Goal: Task Accomplishment & Management: Use online tool/utility

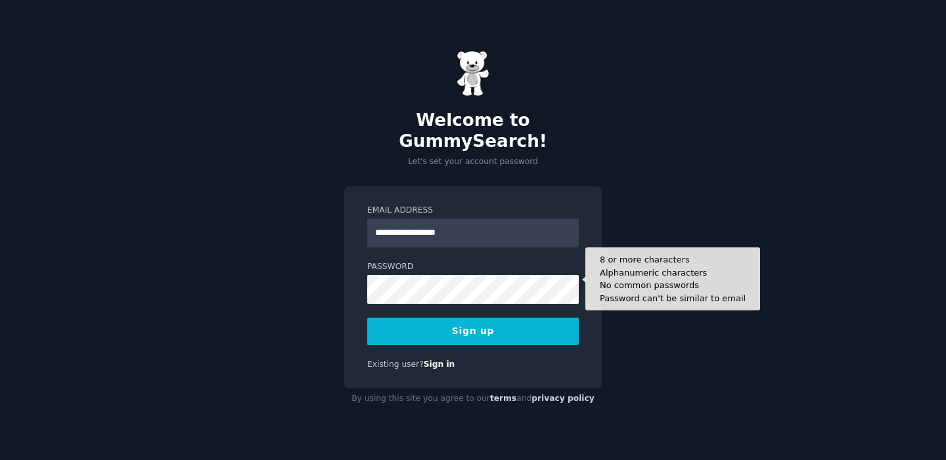
type input "**********"
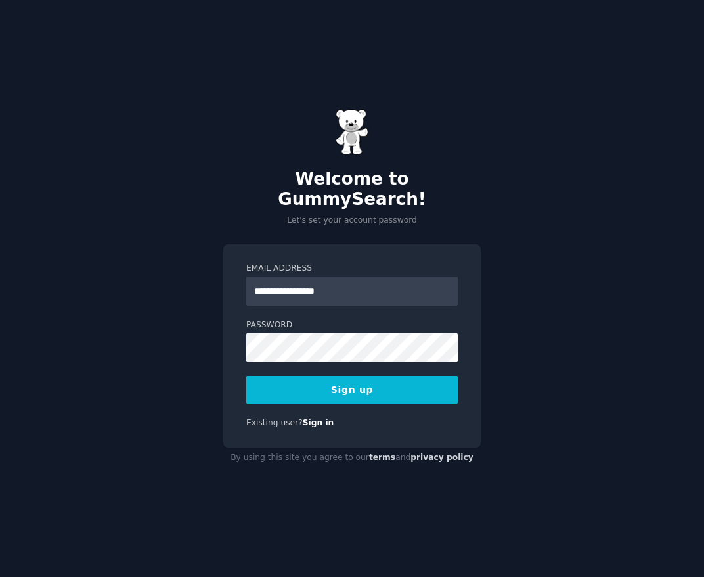
click at [349, 378] on button "Sign up" at bounding box center [352, 390] width 212 height 28
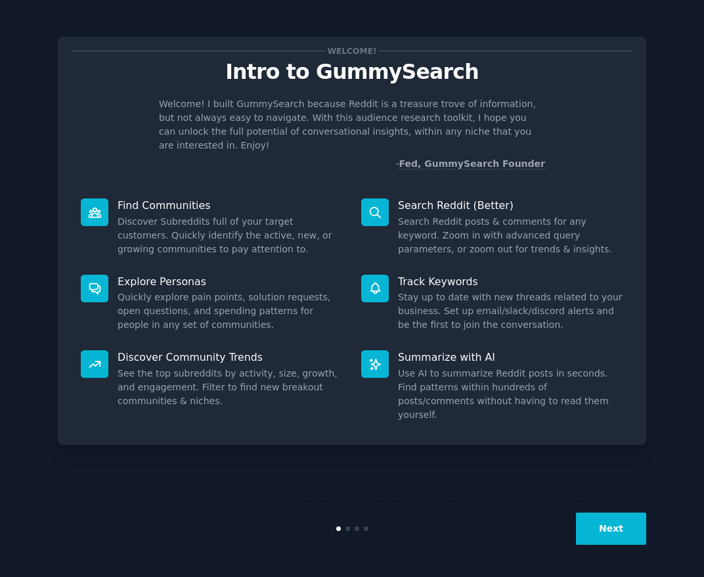
click at [624, 511] on div "Next" at bounding box center [352, 528] width 589 height 60
click at [616, 541] on button "Next" at bounding box center [611, 528] width 70 height 32
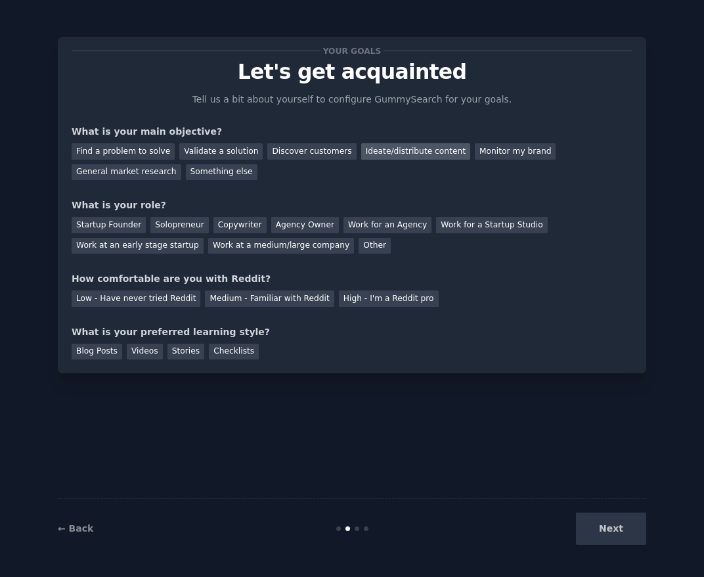
click at [434, 149] on div "Ideate/distribute content" at bounding box center [415, 151] width 109 height 16
click at [153, 150] on div "Find a problem to solve" at bounding box center [123, 151] width 103 height 16
click at [366, 150] on div "Ideate/distribute content" at bounding box center [415, 151] width 109 height 16
click at [168, 217] on div "Solopreneur" at bounding box center [179, 225] width 58 height 16
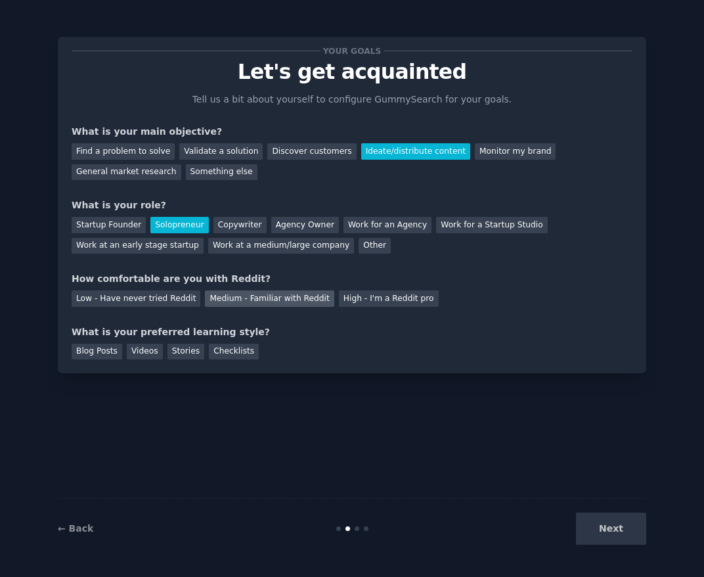
click at [286, 300] on div "Medium - Familiar with Reddit" at bounding box center [269, 298] width 129 height 16
click at [114, 346] on div "Blog Posts" at bounding box center [97, 352] width 51 height 16
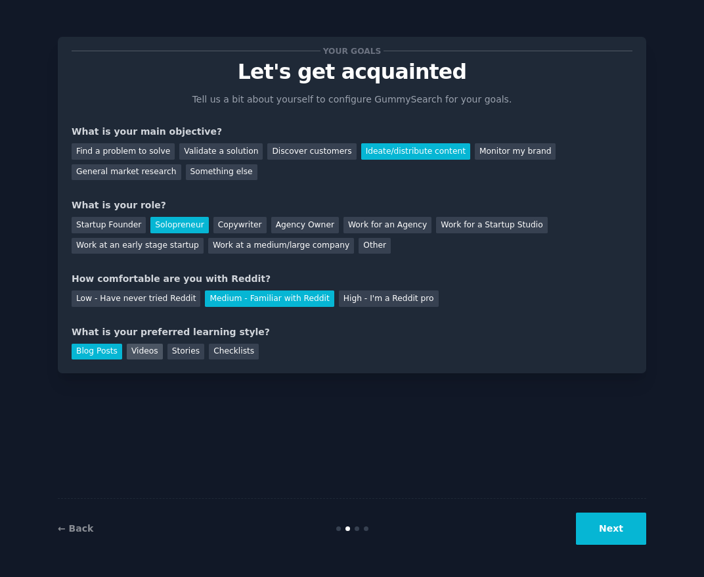
click at [132, 346] on div "Videos" at bounding box center [145, 352] width 36 height 16
click at [586, 511] on div "← Back Next" at bounding box center [352, 528] width 589 height 60
click at [586, 514] on button "Next" at bounding box center [611, 528] width 70 height 32
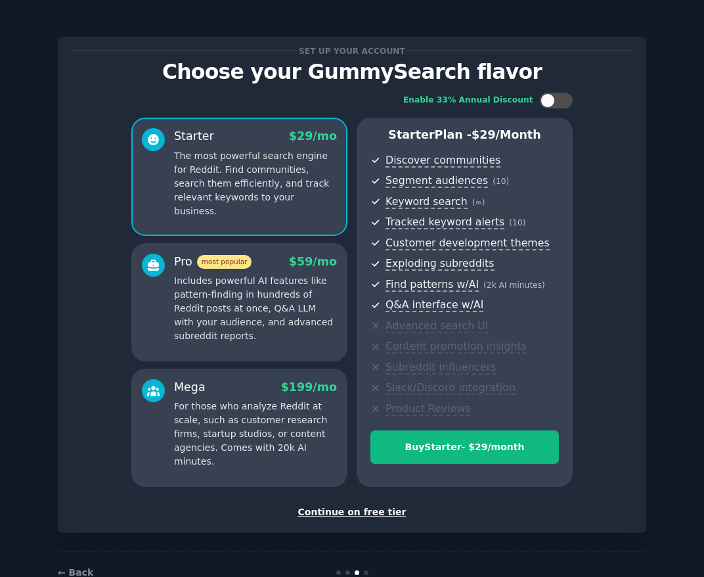
click at [367, 520] on div "Set up your account Choose your GummySearch flavor Enable 33% Annual Discount S…" at bounding box center [352, 285] width 589 height 496
click at [365, 510] on div "Continue on free tier" at bounding box center [352, 512] width 561 height 14
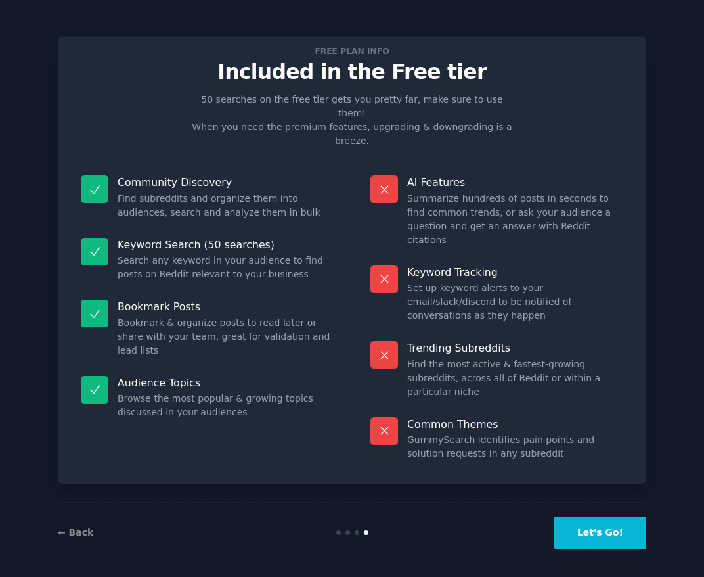
click at [569, 524] on button "Let's Go!" at bounding box center [600, 532] width 92 height 32
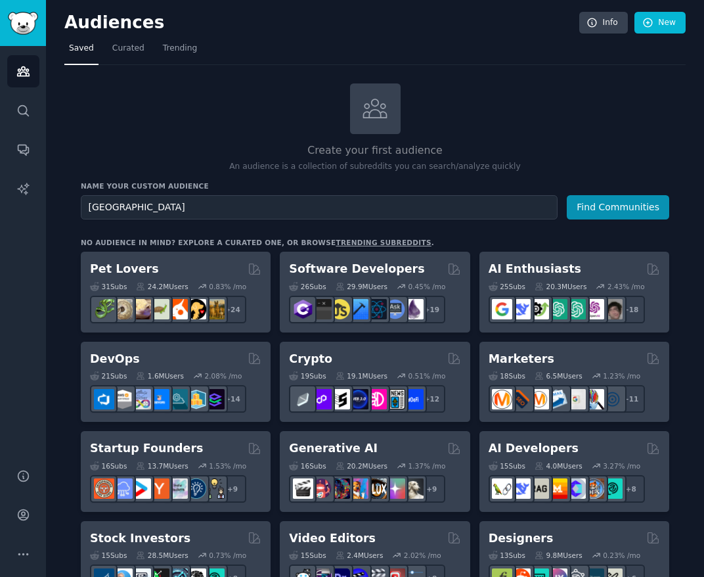
type input "korea"
click at [567, 195] on button "Find Communities" at bounding box center [618, 207] width 102 height 24
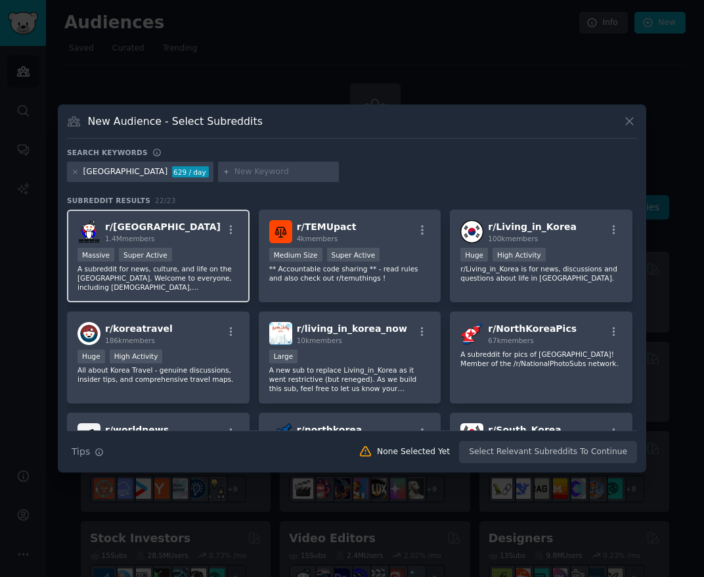
click at [198, 223] on div "r/ korea 1.4M members" at bounding box center [159, 231] width 162 height 23
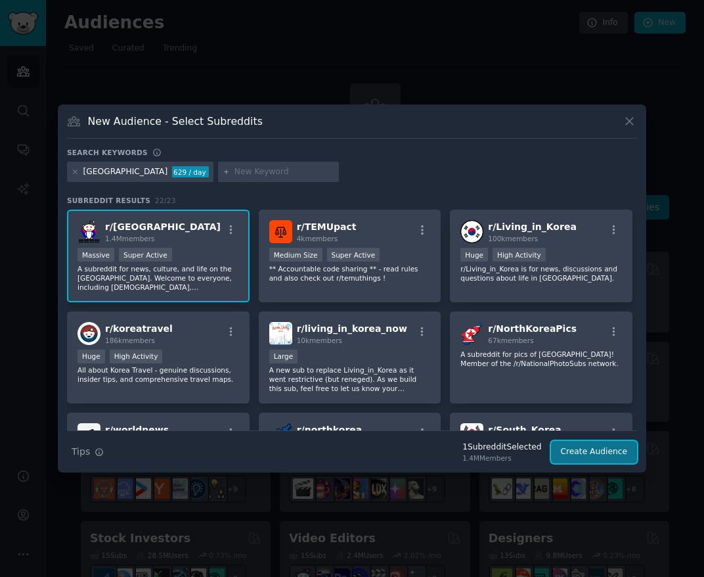
click at [591, 450] on button "Create Audience" at bounding box center [594, 452] width 87 height 22
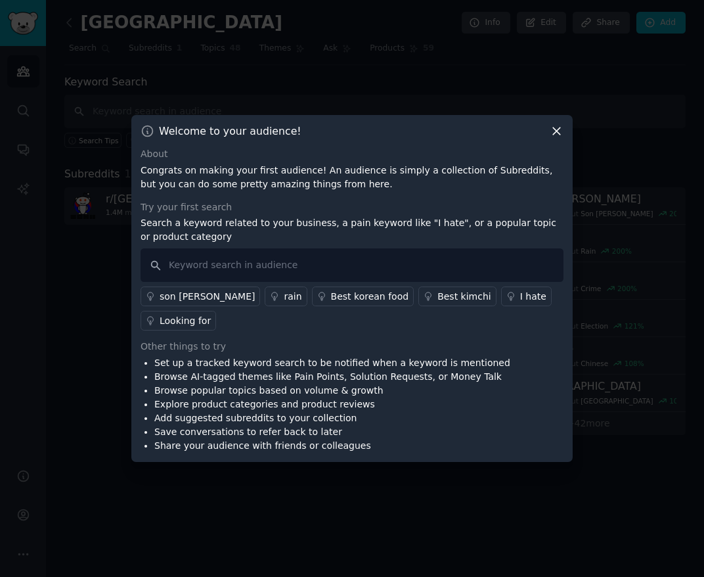
click at [560, 128] on icon at bounding box center [556, 131] width 7 height 7
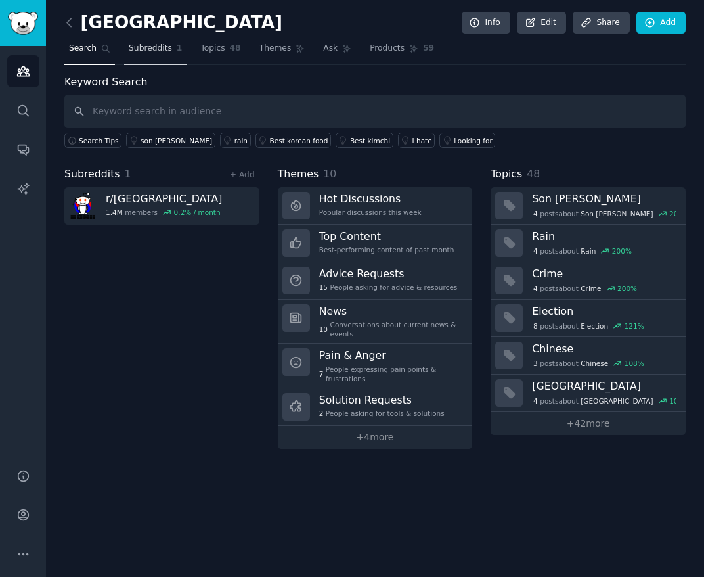
click at [143, 39] on link "Subreddits 1" at bounding box center [155, 51] width 62 height 27
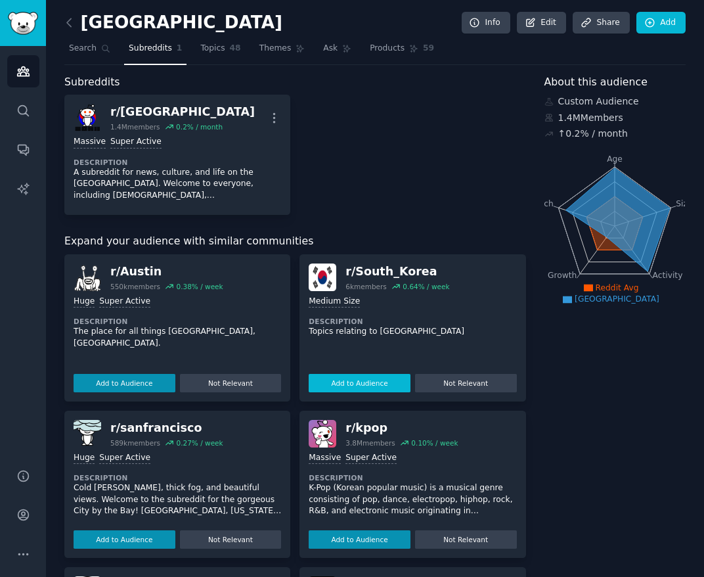
click at [367, 380] on button "Add to Audience" at bounding box center [360, 383] width 102 height 18
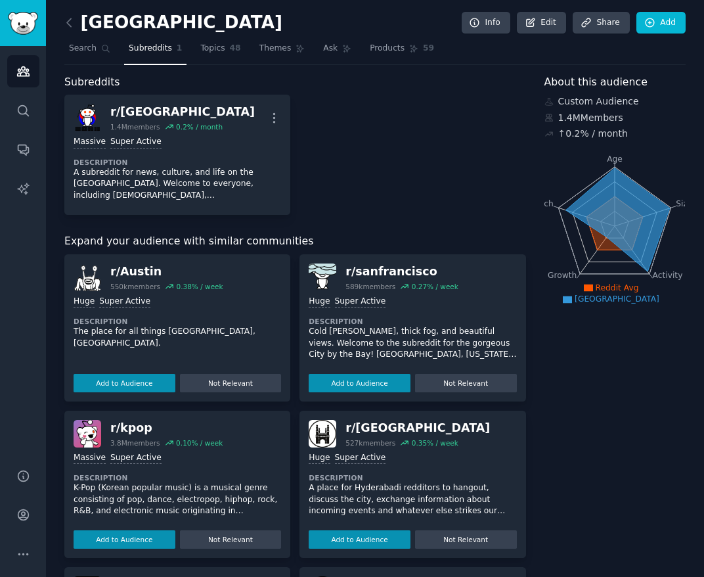
scroll to position [372, 0]
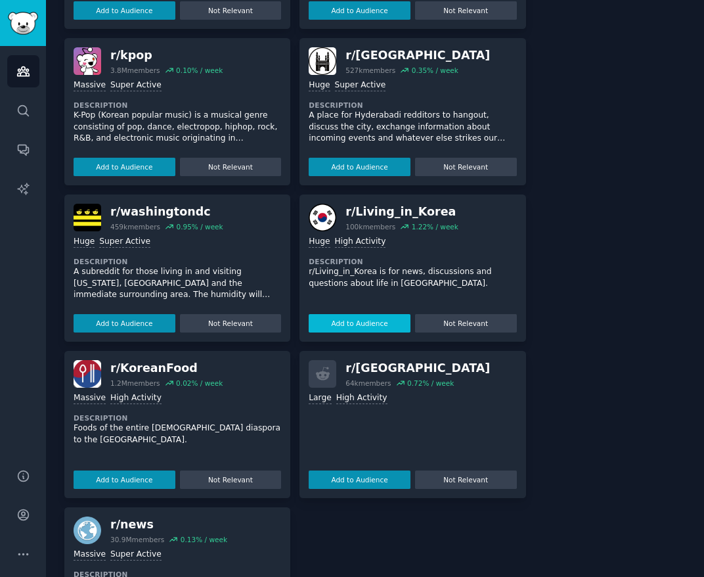
click at [373, 319] on button "Add to Audience" at bounding box center [360, 323] width 102 height 18
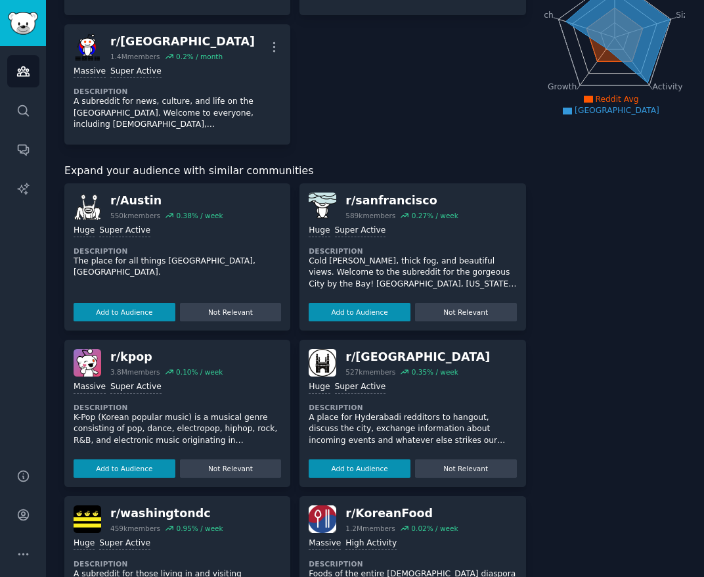
scroll to position [0, 0]
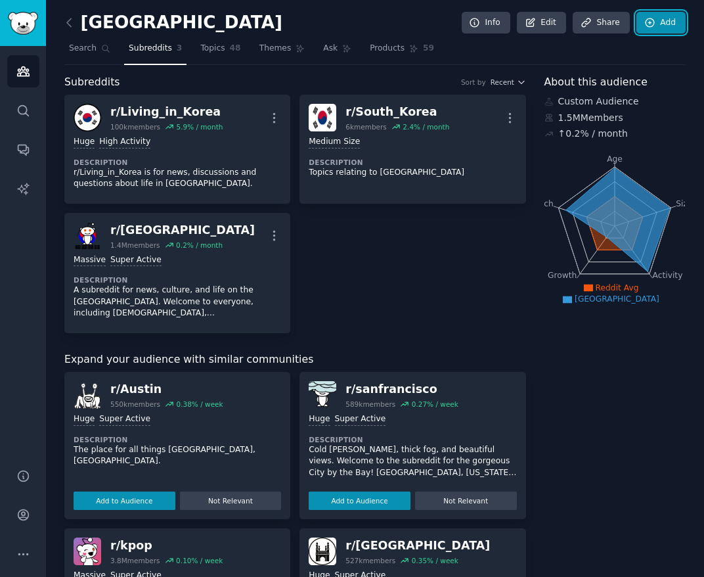
click at [674, 28] on link "Add" at bounding box center [661, 23] width 49 height 22
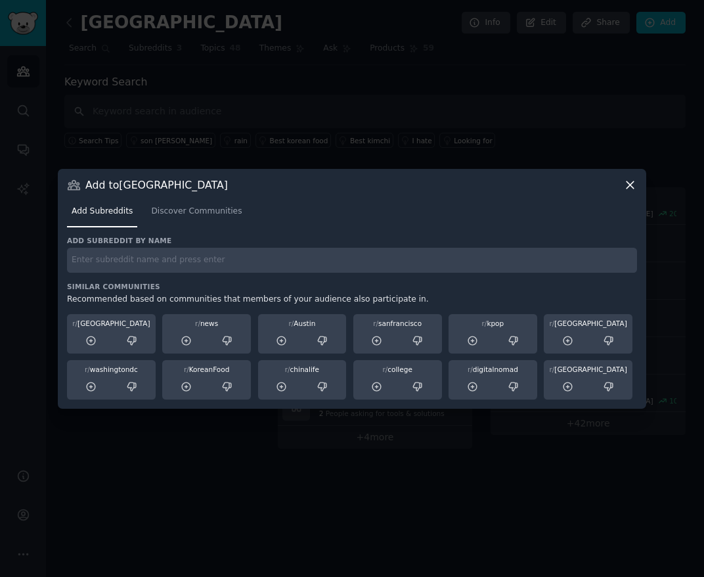
click at [343, 256] on input "text" at bounding box center [352, 261] width 570 height 26
type input "korea"
click at [194, 202] on link "Discover Communities" at bounding box center [196, 214] width 100 height 27
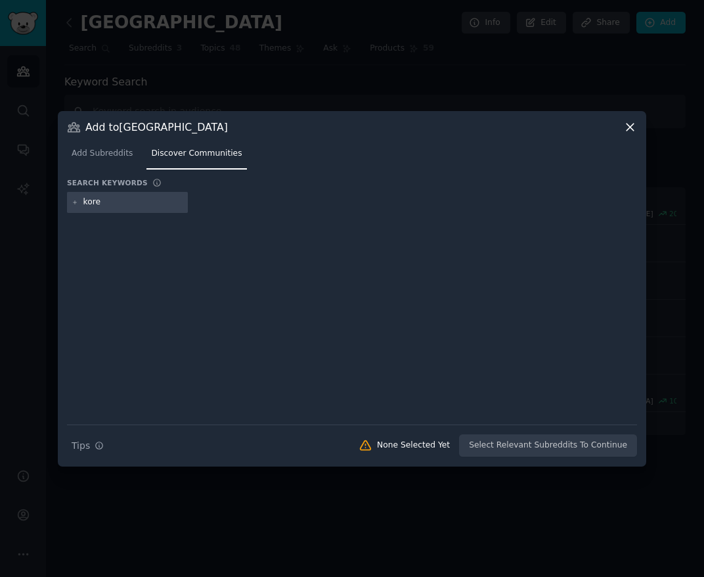
type input "korea"
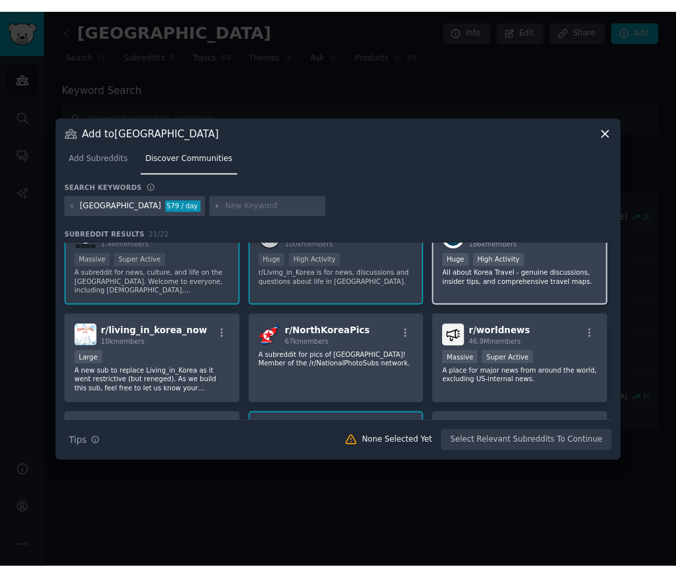
scroll to position [30, 0]
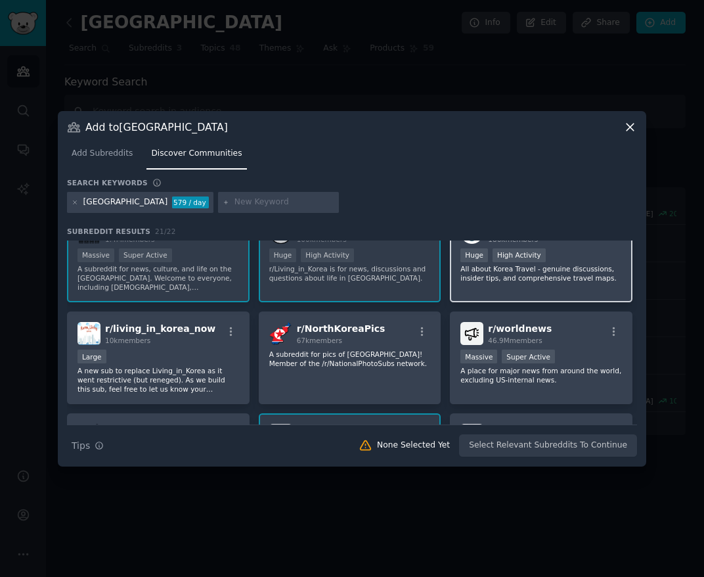
click at [568, 279] on p "All about Korea Travel - genuine discussions, insider tips, and comprehensive t…" at bounding box center [541, 273] width 162 height 18
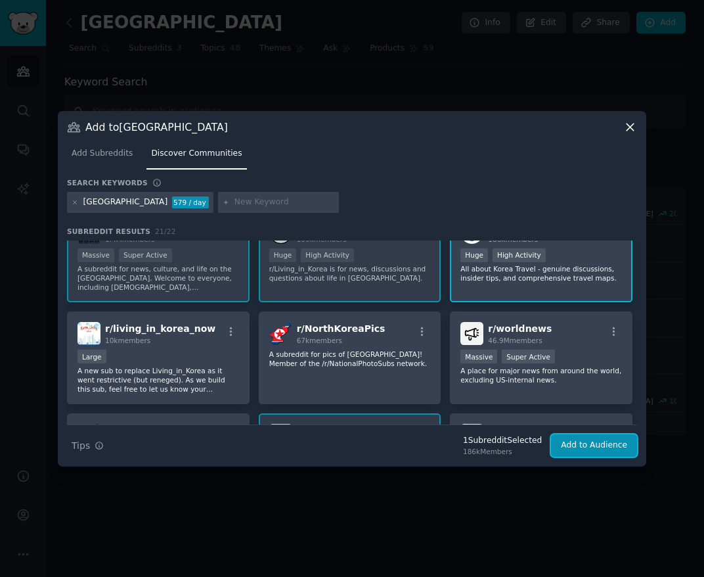
click at [623, 444] on button "Add to Audience" at bounding box center [594, 445] width 86 height 22
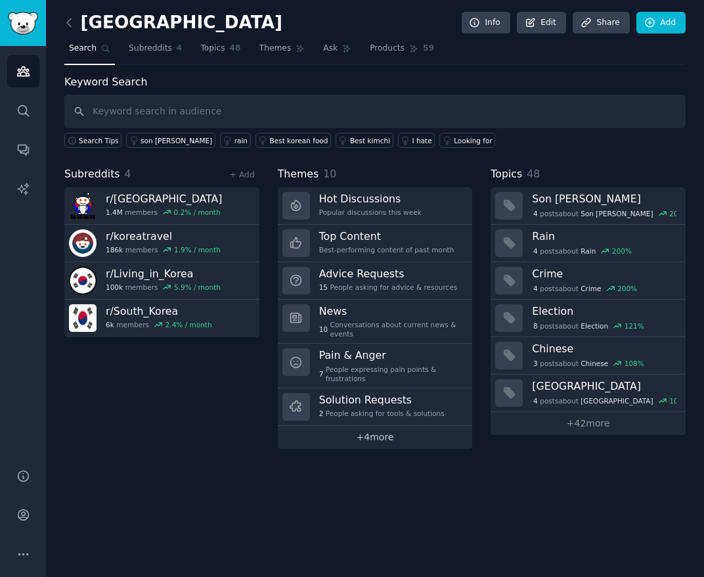
click at [388, 436] on link "+ 4 more" at bounding box center [375, 437] width 195 height 23
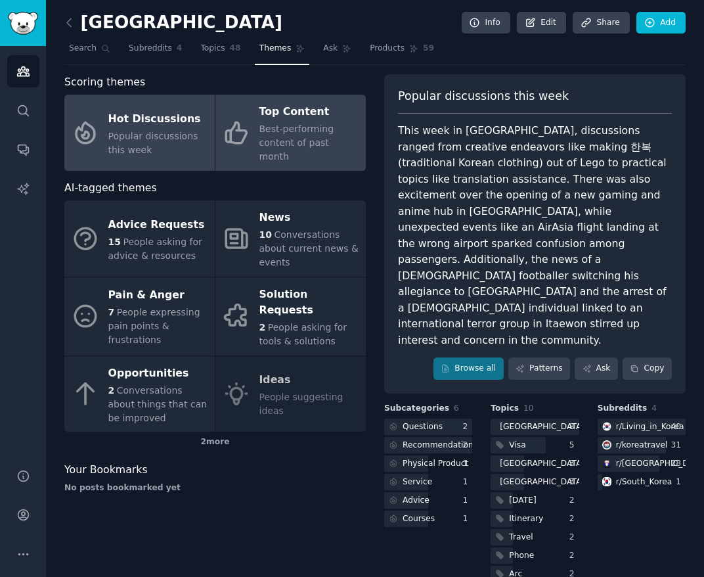
click at [344, 110] on div "Top Content" at bounding box center [309, 112] width 100 height 21
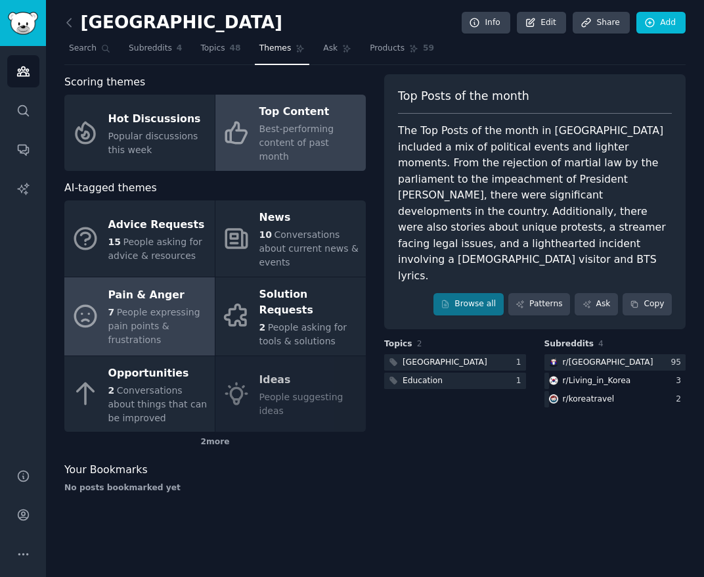
click at [181, 325] on div "7 People expressing pain points & frustrations" at bounding box center [158, 325] width 100 height 41
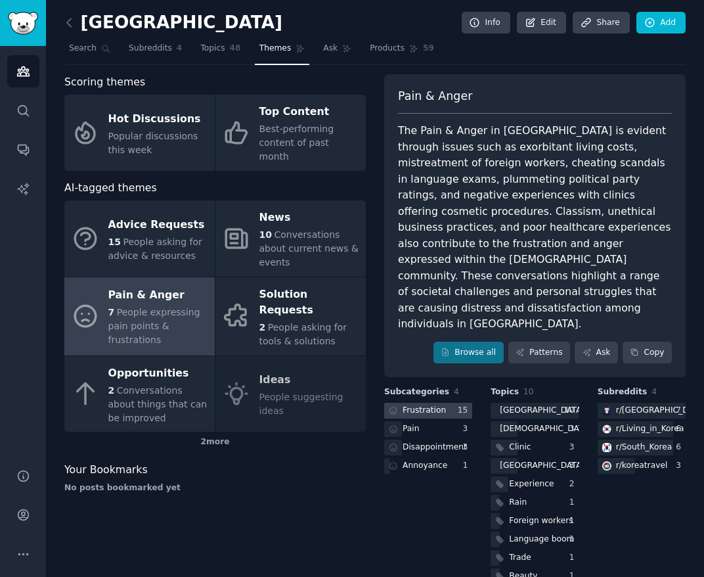
click at [435, 405] on div "Frustration" at bounding box center [424, 411] width 43 height 12
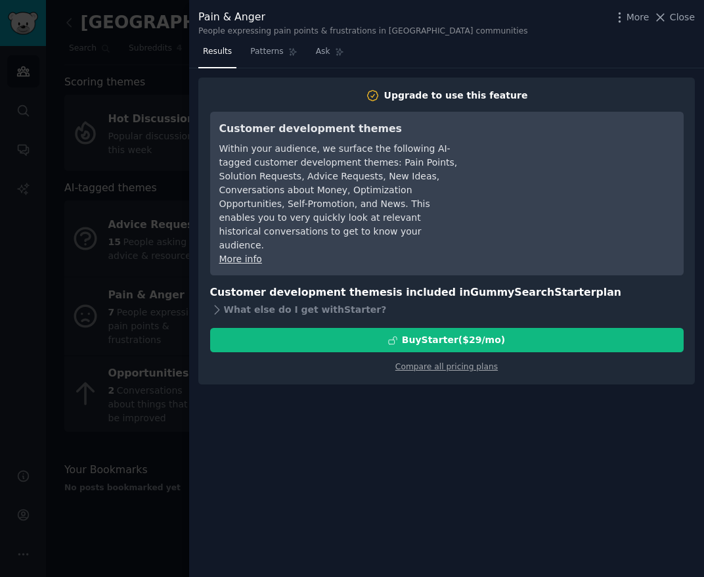
click at [110, 328] on div at bounding box center [352, 288] width 704 height 577
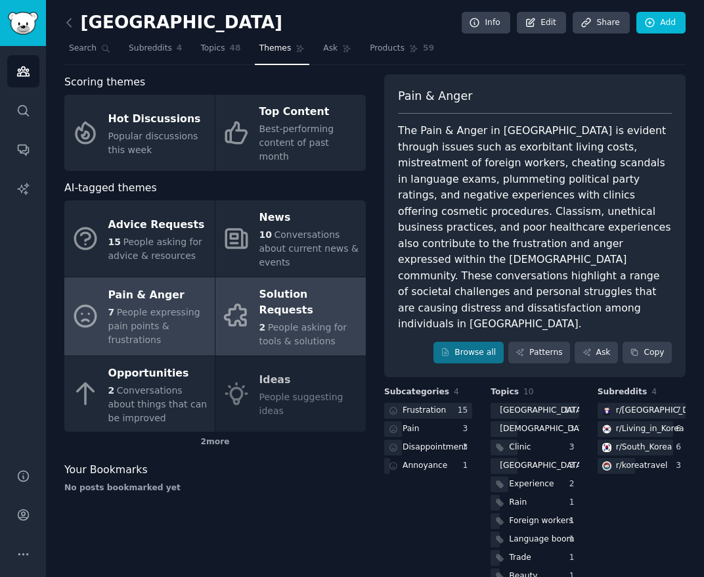
click at [323, 286] on div "Solution Requests" at bounding box center [309, 302] width 100 height 37
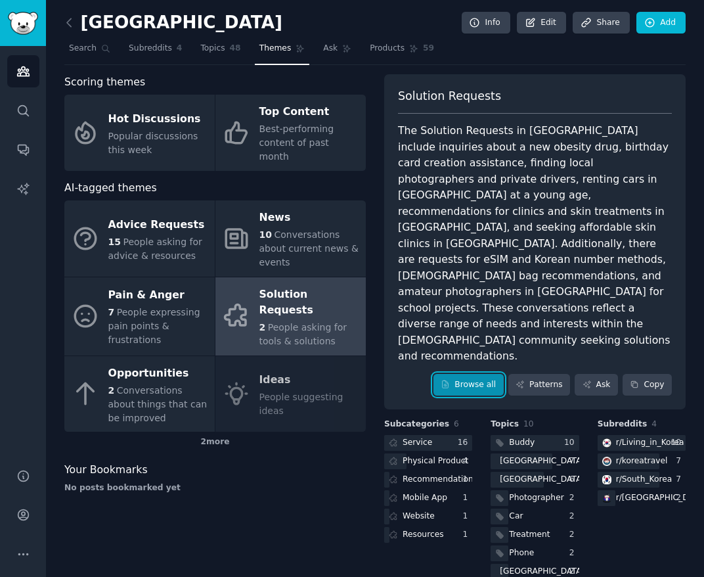
click at [487, 374] on link "Browse all" at bounding box center [469, 385] width 70 height 22
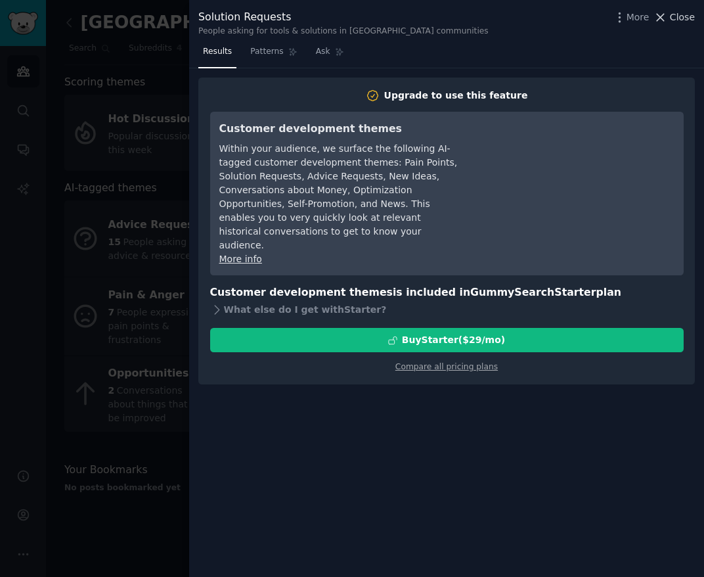
click at [665, 16] on icon at bounding box center [661, 18] width 14 height 14
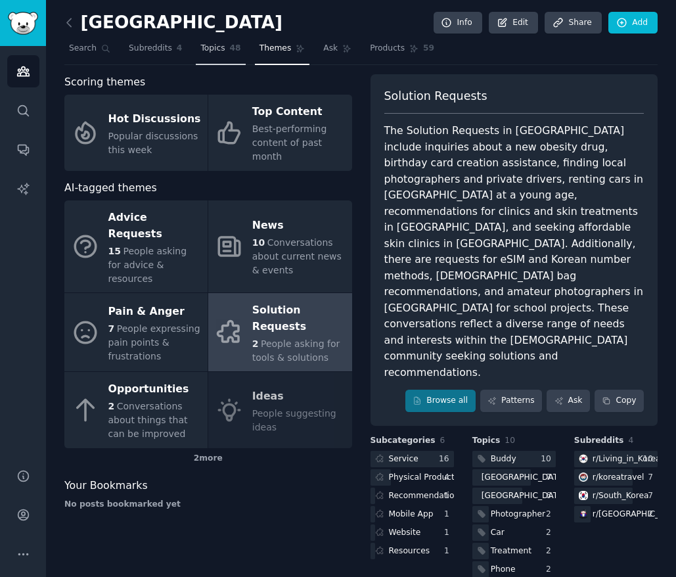
click at [216, 51] on span "Topics" at bounding box center [212, 49] width 24 height 12
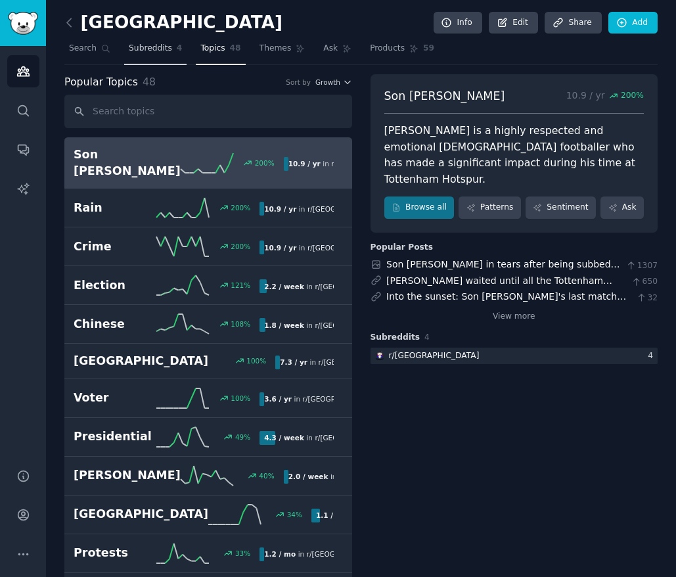
click at [164, 47] on span "Subreddits" at bounding box center [150, 49] width 43 height 12
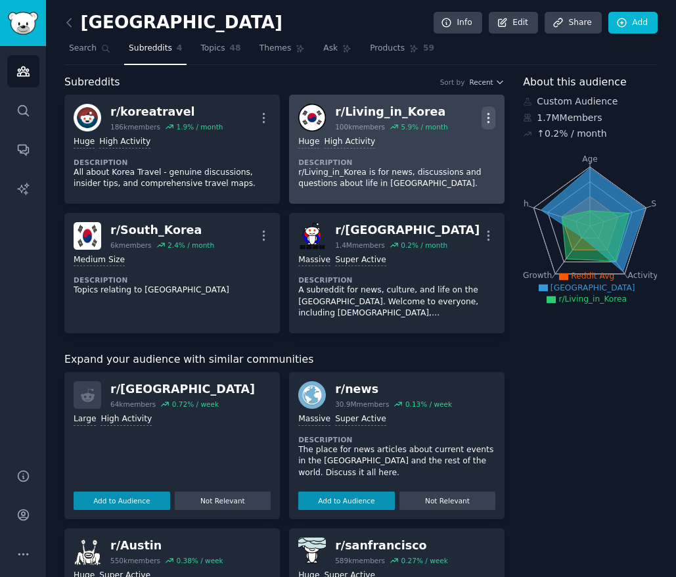
click at [487, 118] on icon "button" at bounding box center [489, 118] width 14 height 14
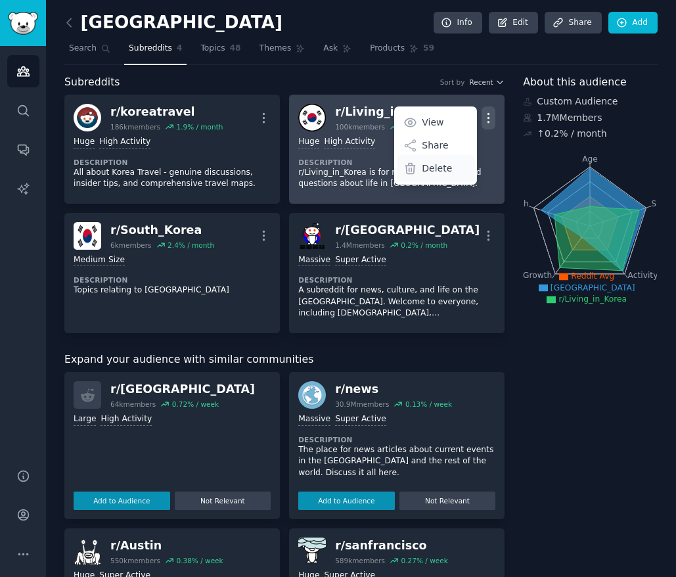
click at [438, 173] on p "Delete" at bounding box center [437, 169] width 30 height 14
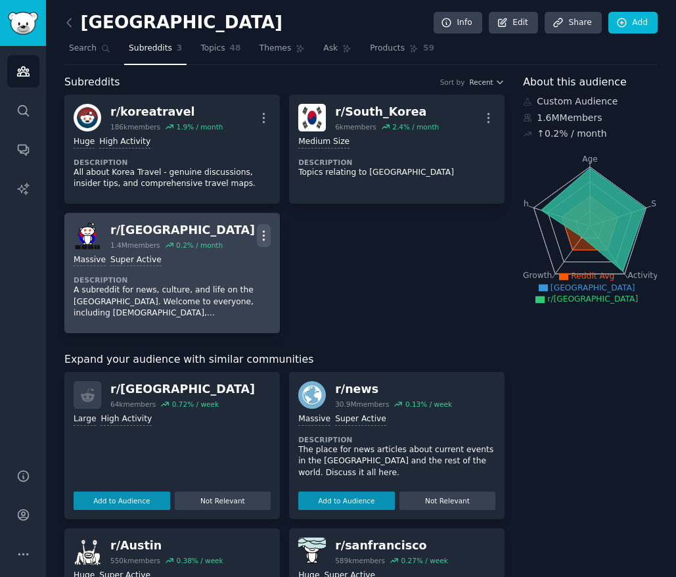
click at [263, 233] on icon "button" at bounding box center [264, 236] width 14 height 14
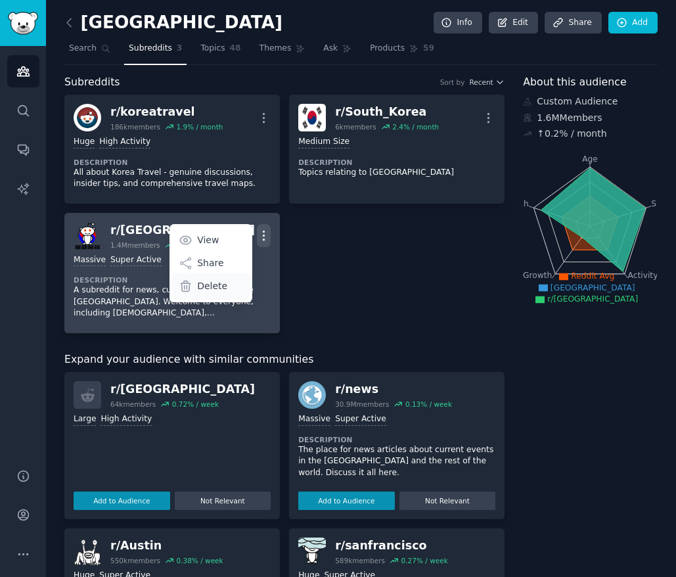
click at [232, 288] on div "Delete" at bounding box center [211, 287] width 78 height 28
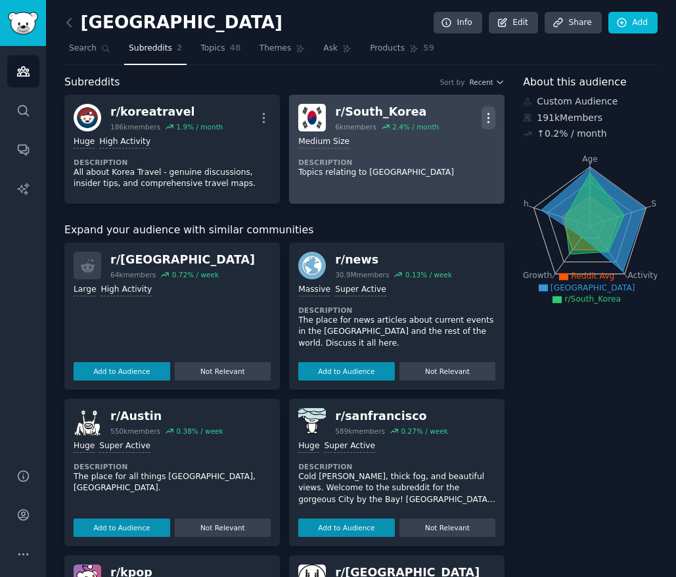
click at [491, 122] on icon "button" at bounding box center [489, 118] width 14 height 14
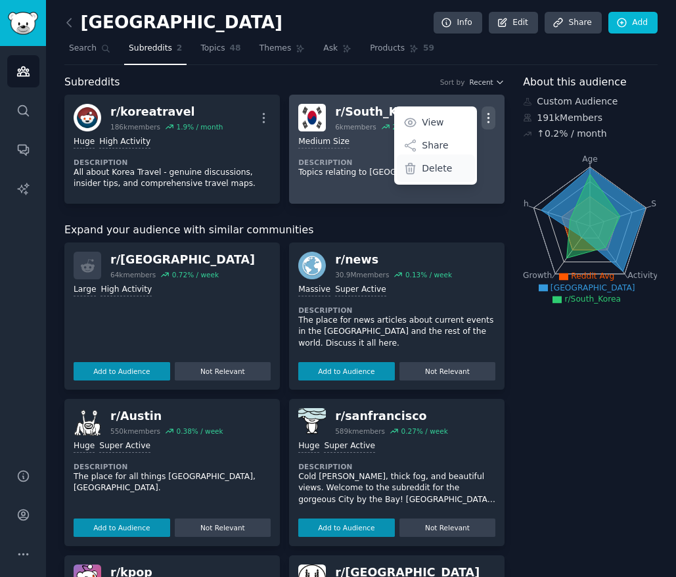
click at [416, 166] on div "Delete" at bounding box center [436, 168] width 78 height 28
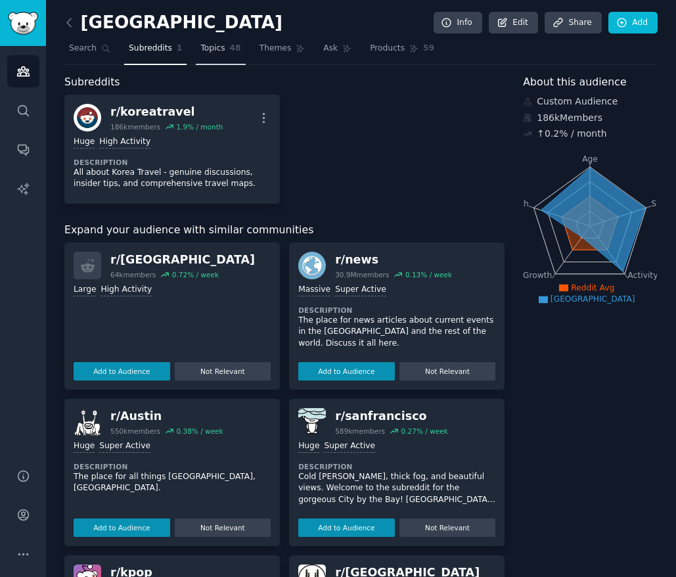
click at [217, 50] on span "Topics" at bounding box center [212, 49] width 24 height 12
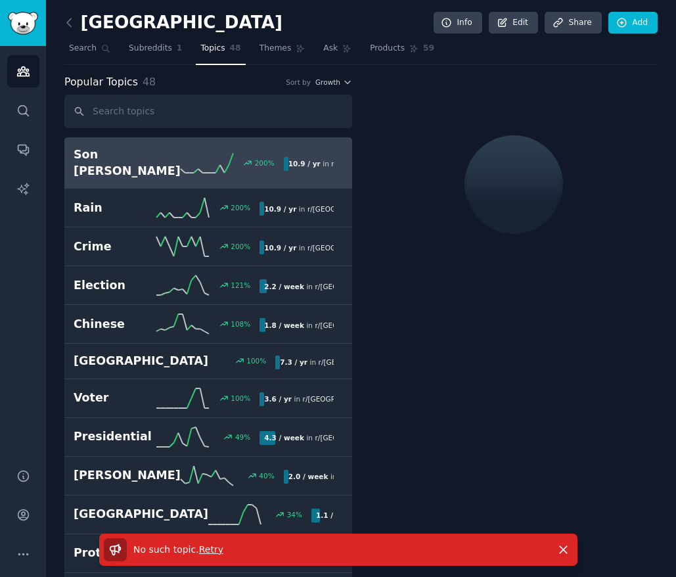
click at [215, 543] on p "No such topic . Retry" at bounding box center [178, 550] width 90 height 14
click at [213, 550] on span "Retry" at bounding box center [211, 549] width 24 height 11
click at [101, 12] on h2 "korea" at bounding box center [173, 22] width 218 height 21
click at [76, 18] on link at bounding box center [72, 22] width 16 height 21
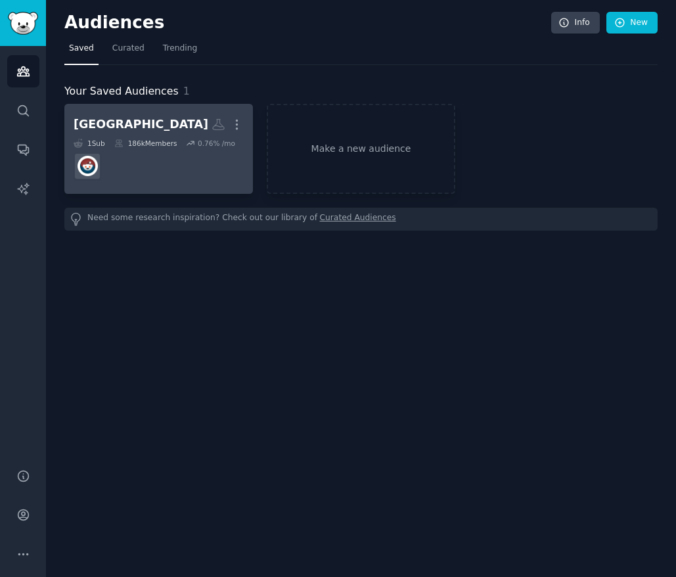
click at [145, 108] on link "korea More 1 Sub 186k Members 0.76 % /mo" at bounding box center [158, 149] width 189 height 90
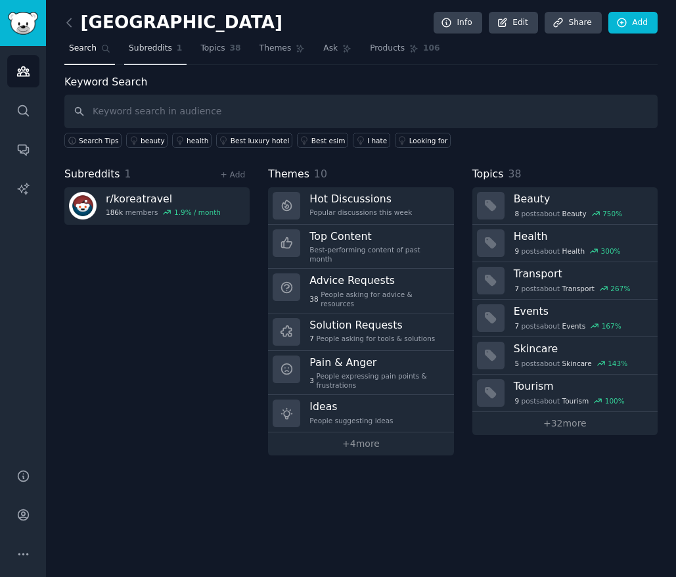
click at [171, 55] on link "Subreddits 1" at bounding box center [155, 51] width 62 height 27
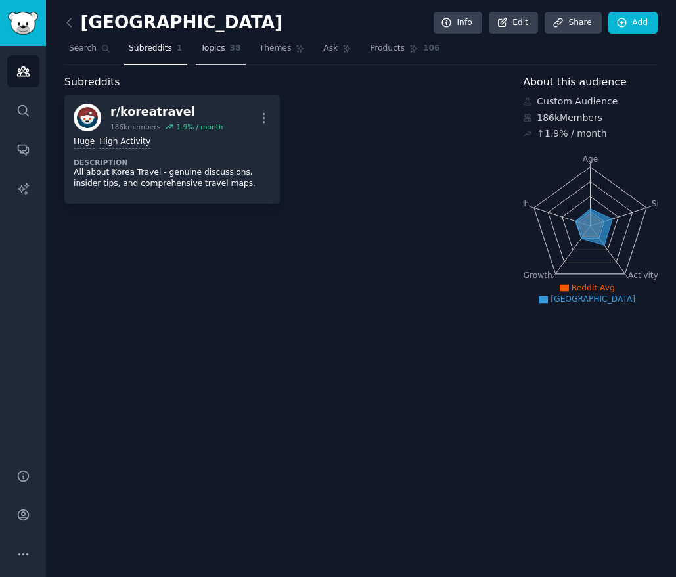
click at [212, 41] on link "Topics 38" at bounding box center [220, 51] width 49 height 27
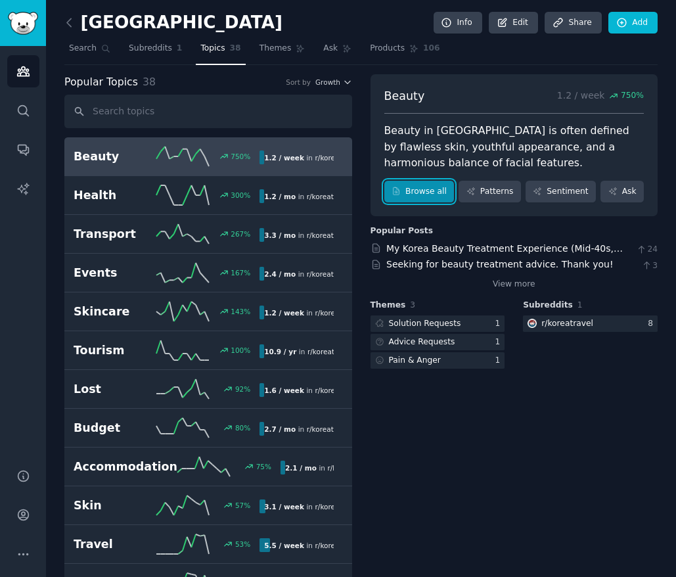
click at [420, 194] on link "Browse all" at bounding box center [419, 192] width 70 height 22
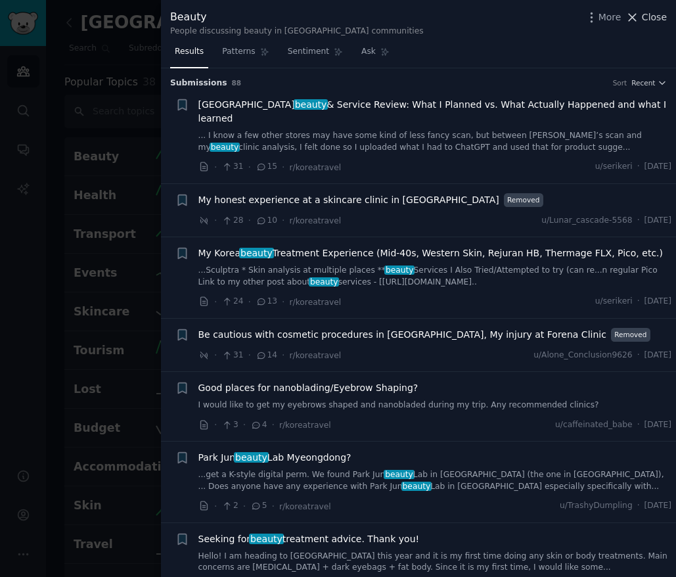
click at [666, 20] on span "Close" at bounding box center [654, 18] width 25 height 14
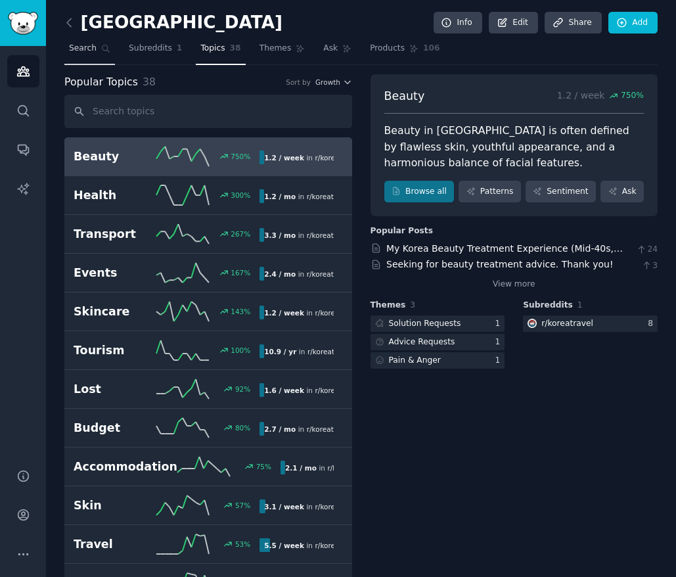
drag, startPoint x: 84, startPoint y: 49, endPoint x: 112, endPoint y: 52, distance: 27.8
click at [85, 49] on span "Search" at bounding box center [83, 49] width 28 height 12
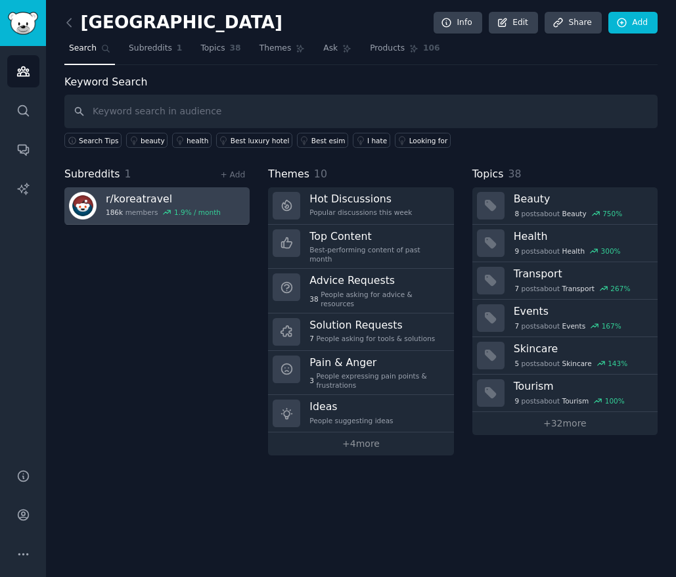
click at [133, 196] on h3 "r/ koreatravel" at bounding box center [163, 199] width 115 height 14
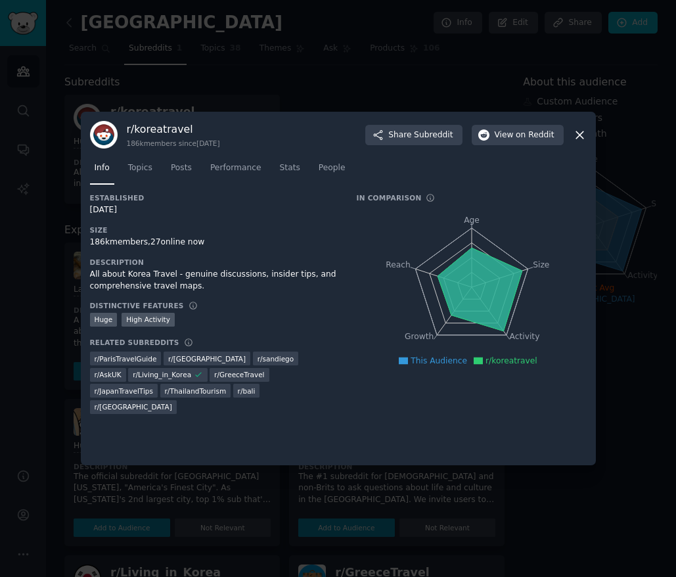
drag, startPoint x: 152, startPoint y: 129, endPoint x: 222, endPoint y: 127, distance: 70.3
click at [152, 129] on h3 "r/ koreatravel" at bounding box center [173, 129] width 93 height 14
click at [510, 133] on span "View on Reddit" at bounding box center [525, 135] width 60 height 12
click at [281, 24] on div at bounding box center [338, 288] width 676 height 577
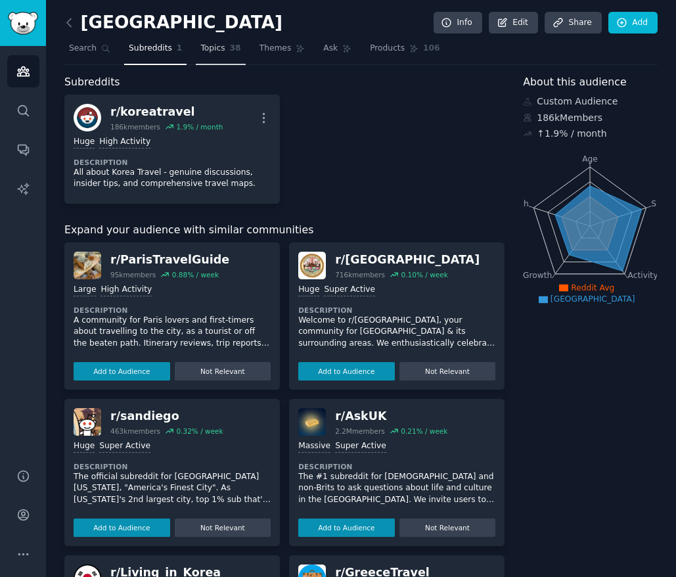
click at [226, 49] on link "Topics 38" at bounding box center [220, 51] width 49 height 27
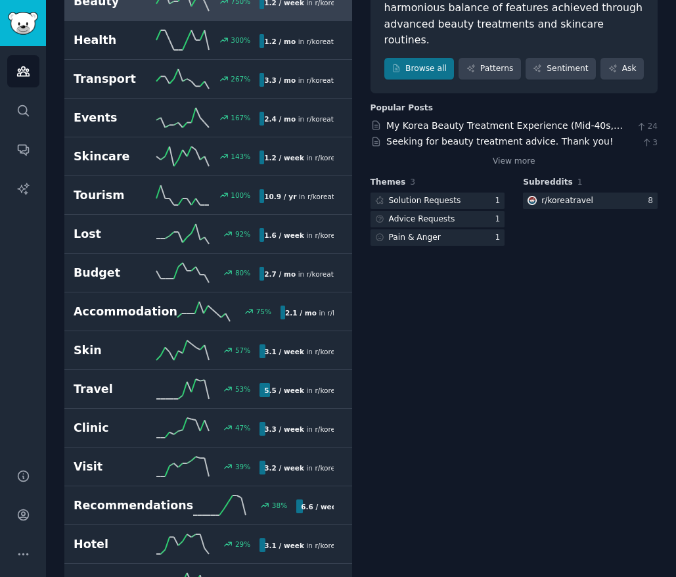
scroll to position [267, 0]
